Goal: Task Accomplishment & Management: Manage account settings

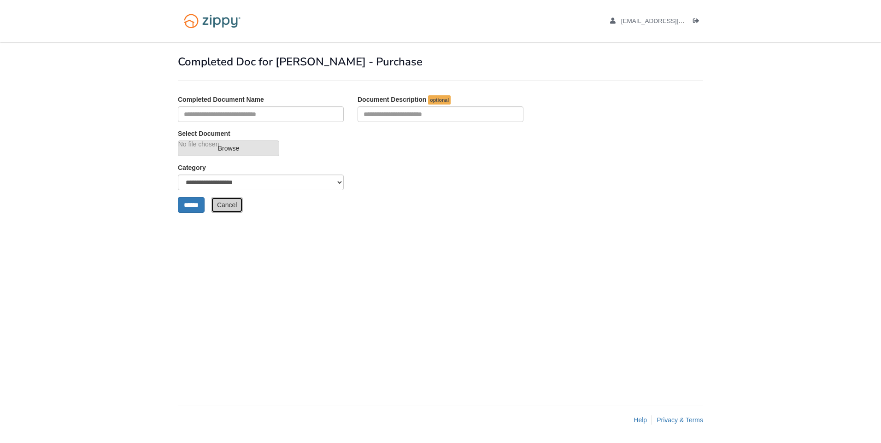
click at [229, 209] on link "Cancel" at bounding box center [227, 205] width 32 height 16
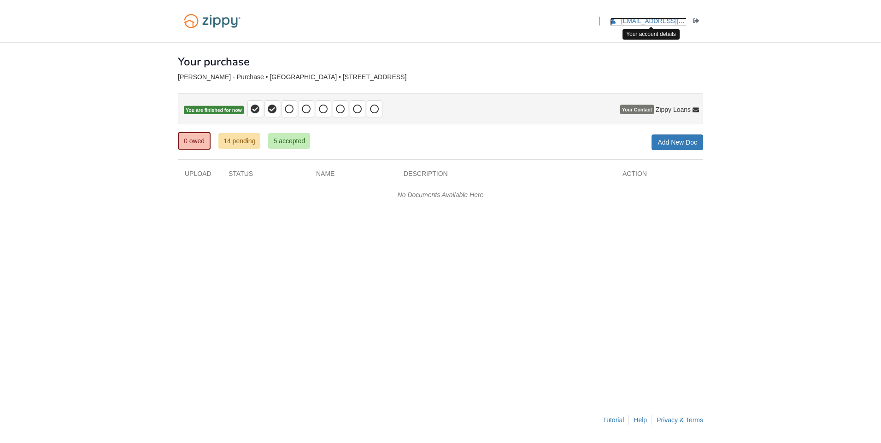
click at [654, 22] on span "[EMAIL_ADDRESS][DOMAIN_NAME]" at bounding box center [674, 21] width 106 height 7
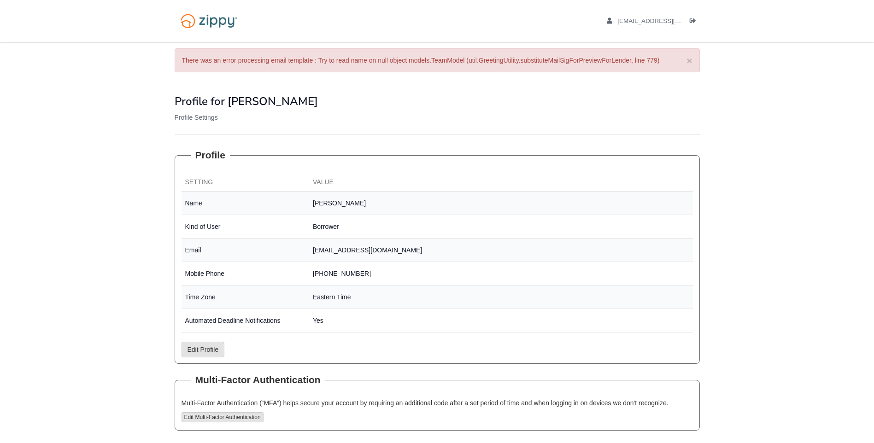
click at [200, 119] on p "Profile Settings" at bounding box center [437, 117] width 525 height 9
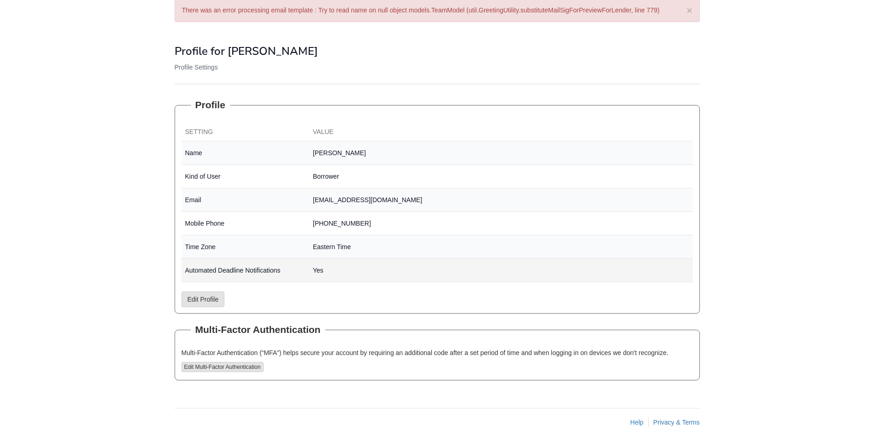
scroll to position [53, 0]
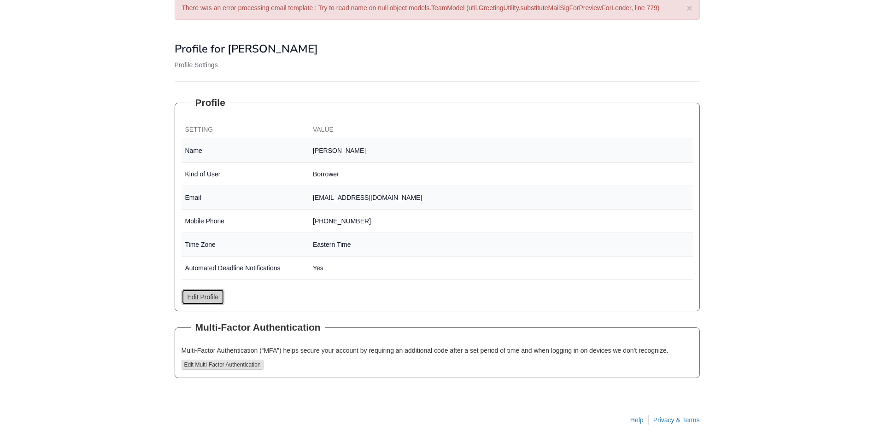
click at [200, 299] on link "Edit Profile" at bounding box center [203, 297] width 43 height 16
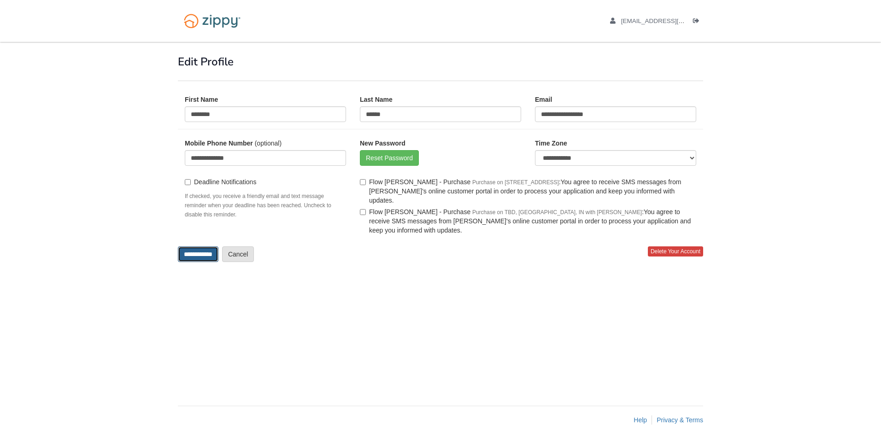
click at [195, 247] on input "**********" at bounding box center [198, 255] width 41 height 16
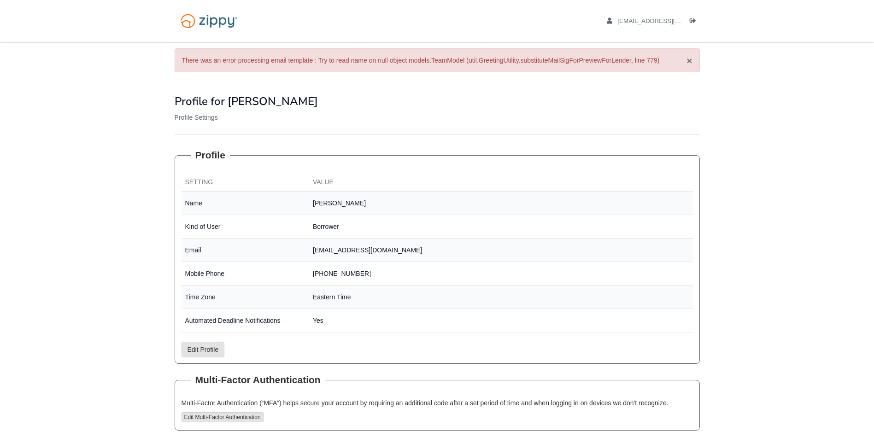
click at [692, 62] on button "×" at bounding box center [690, 61] width 6 height 10
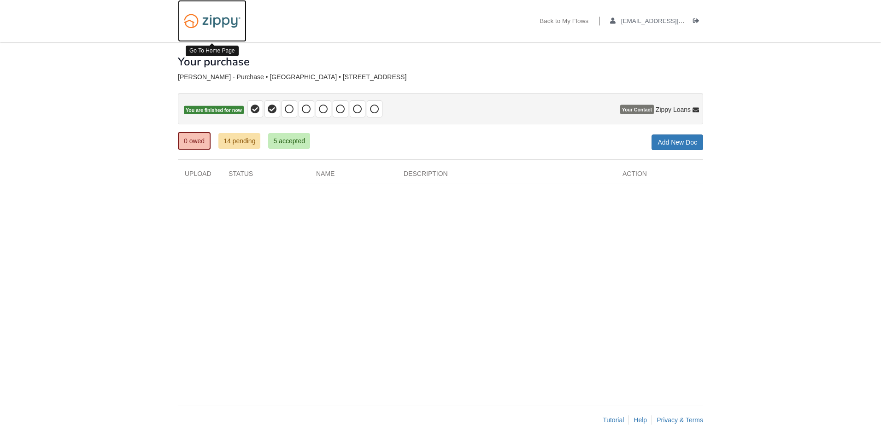
click at [224, 20] on img at bounding box center [212, 21] width 69 height 24
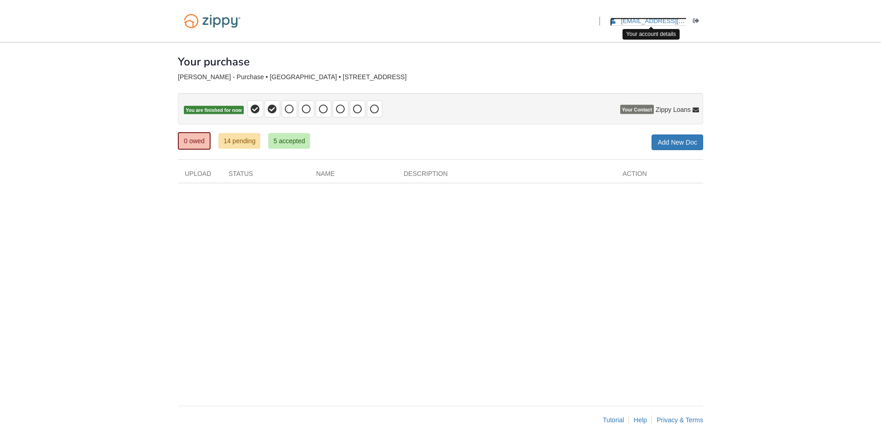
click at [677, 19] on span "[EMAIL_ADDRESS][DOMAIN_NAME]" at bounding box center [674, 21] width 106 height 7
